Goal: Check status

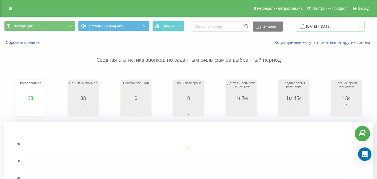
click at [333, 28] on input "[DATE] - [DATE]" at bounding box center [331, 26] width 68 height 11
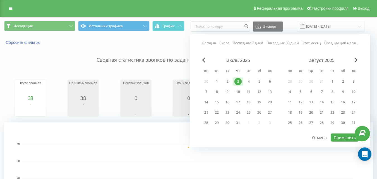
click at [215, 43] on link "Сегодня" at bounding box center [209, 42] width 14 height 5
click at [341, 138] on button "Применить" at bounding box center [345, 137] width 28 height 8
type input "[DATE] - [DATE]"
